Goal: Information Seeking & Learning: Learn about a topic

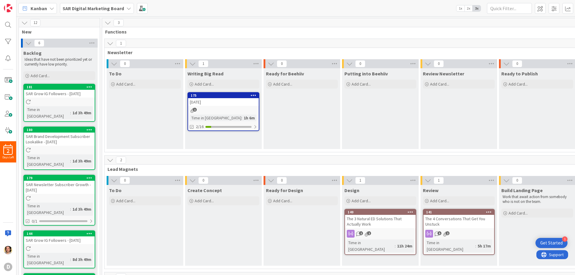
click at [428, 234] on icon at bounding box center [429, 234] width 8 height 8
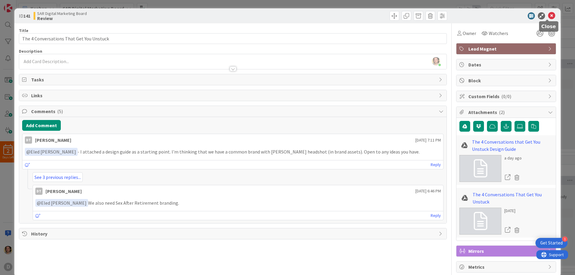
click at [548, 16] on icon at bounding box center [551, 15] width 7 height 7
